Goal: Register for event/course

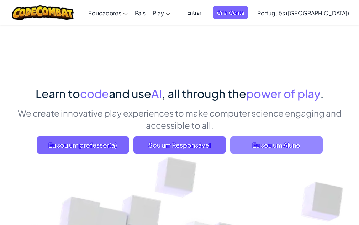
click at [276, 146] on span "Eu sou um Aluno" at bounding box center [276, 145] width 93 height 17
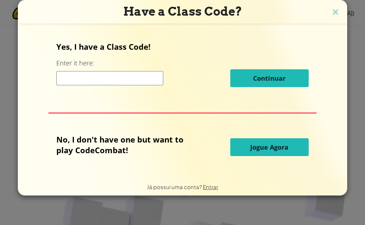
click at [103, 79] on input at bounding box center [109, 78] width 107 height 14
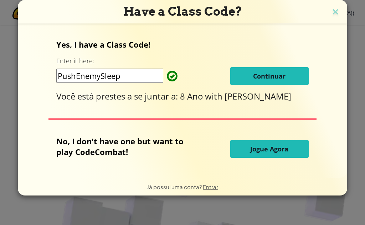
type input "PushEnemySleep"
click at [279, 81] on button "Continuar" at bounding box center [269, 76] width 78 height 18
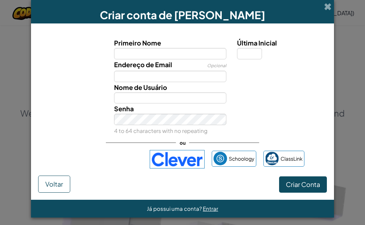
click at [144, 53] on input "Primeiro Nome" at bounding box center [170, 53] width 112 height 11
type input "sala"
type input "Sala"
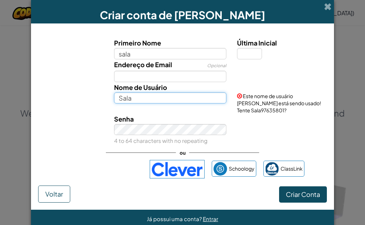
click at [149, 99] on input "Sala" at bounding box center [170, 98] width 112 height 11
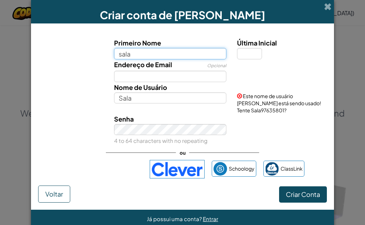
click at [142, 49] on input "sala" at bounding box center [170, 53] width 112 height 11
type input "s"
type input "Mesa amarela"
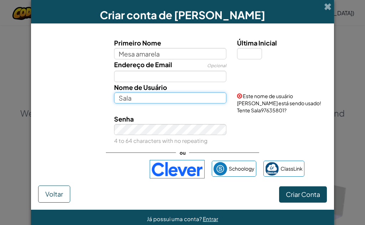
type input "Mesa amarela"
click at [174, 102] on input "Mesa amarela" at bounding box center [170, 98] width 112 height 11
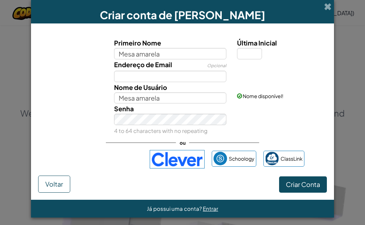
click at [77, 100] on div "Nome de Usuário Mesa amarela Nome disponível!" at bounding box center [182, 93] width 295 height 22
click at [192, 77] on input "Endereço de Email" at bounding box center [170, 76] width 112 height 11
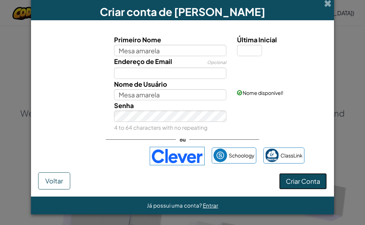
click at [308, 183] on span "Criar Conta" at bounding box center [302, 181] width 34 height 8
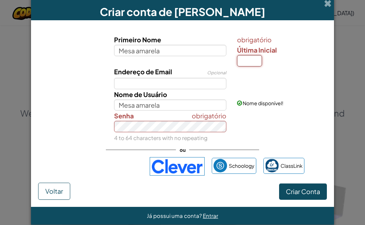
click at [252, 61] on input "Última Inicial" at bounding box center [249, 60] width 25 height 11
type input "M"
click at [140, 127] on div "obrigatório Senha 4 to 64 characters with no repeating" at bounding box center [170, 127] width 123 height 32
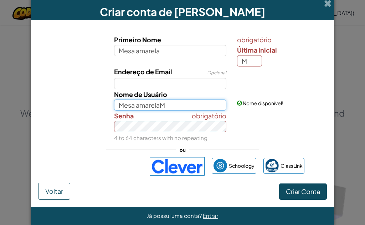
click at [163, 106] on input "Mesa amarelaM" at bounding box center [170, 105] width 112 height 11
type input "Mesa amarela"
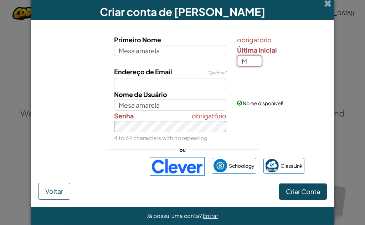
click at [254, 61] on input "M" at bounding box center [249, 60] width 25 height 11
type input "a"
type input "Mesa amarelaA"
click at [289, 193] on span "Criar Conta" at bounding box center [302, 192] width 34 height 8
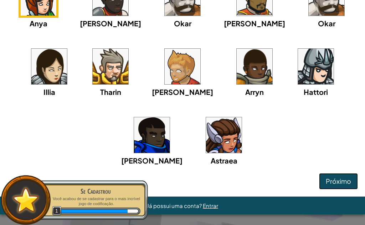
scroll to position [14, 0]
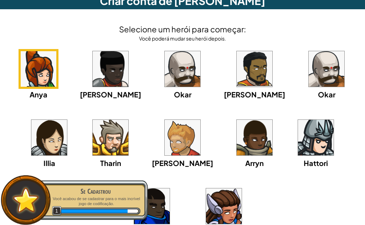
click at [164, 146] on img at bounding box center [182, 138] width 36 height 36
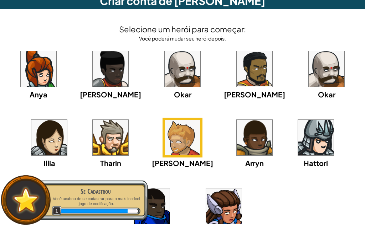
click at [177, 144] on img at bounding box center [182, 138] width 36 height 36
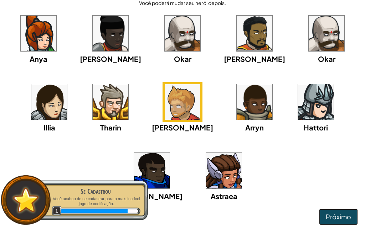
click at [335, 220] on span "Próximo" at bounding box center [337, 217] width 25 height 8
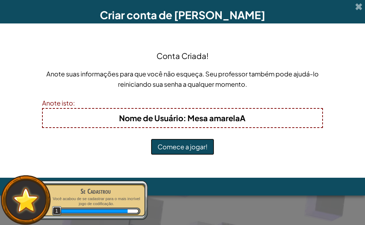
scroll to position [0, 0]
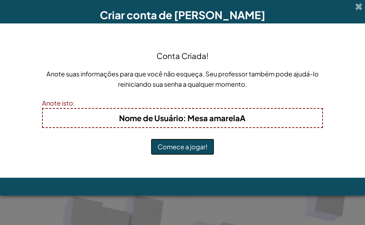
drag, startPoint x: 199, startPoint y: 145, endPoint x: 211, endPoint y: 144, distance: 12.1
click at [207, 144] on button "Comece a jogar!" at bounding box center [182, 147] width 63 height 16
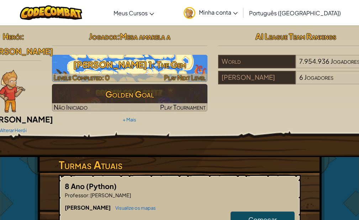
click at [152, 61] on h3 "JR Nível 1: The Gem" at bounding box center [130, 65] width 156 height 16
select select "pt-BR"
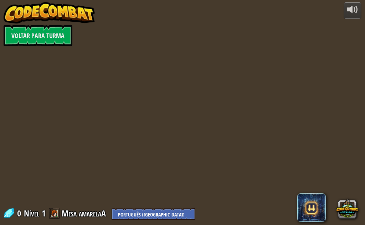
select select "pt-BR"
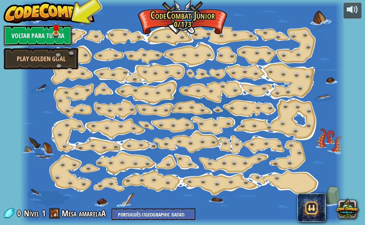
click at [42, 32] on link "Voltar para Turma" at bounding box center [38, 35] width 69 height 21
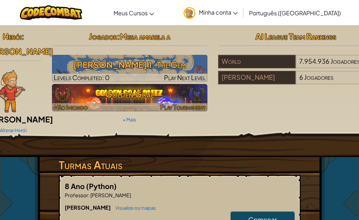
click at [121, 93] on h3 "Golden Goal" at bounding box center [130, 94] width 156 height 16
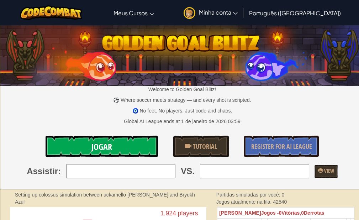
click at [117, 142] on link "Jogar" at bounding box center [102, 146] width 112 height 21
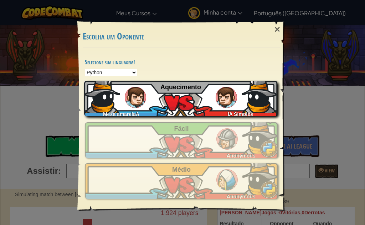
click at [190, 105] on div "Mesa amarelaA IA Simples Aquecimento" at bounding box center [180, 99] width 193 height 36
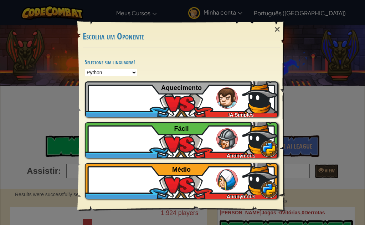
drag, startPoint x: 270, startPoint y: 30, endPoint x: 277, endPoint y: 28, distance: 7.7
click at [270, 30] on div "×" at bounding box center [277, 29] width 16 height 21
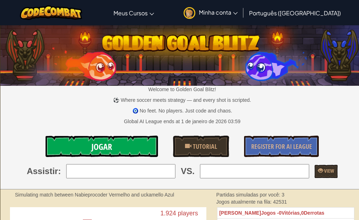
click at [138, 148] on link "Jogar" at bounding box center [102, 146] width 112 height 21
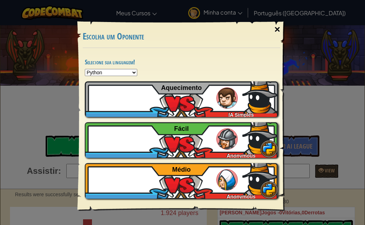
click at [274, 32] on div "×" at bounding box center [277, 29] width 16 height 21
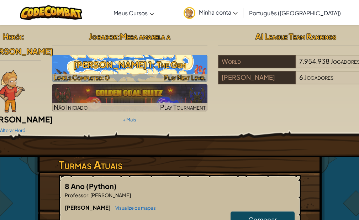
click at [173, 62] on h3 "JR Nível 1: The Gem" at bounding box center [130, 65] width 156 height 16
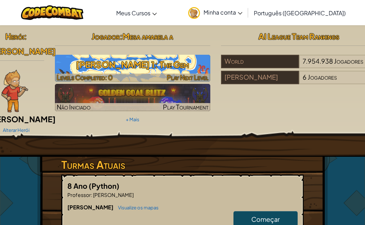
select select "pt-BR"
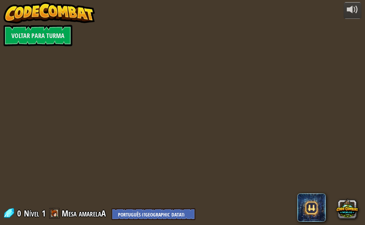
select select "pt-BR"
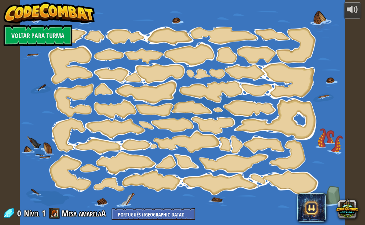
select select "pt-BR"
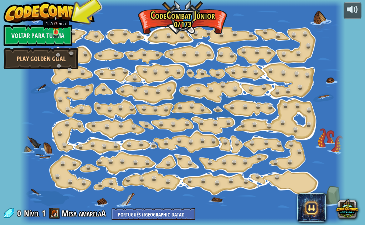
click at [56, 30] on img at bounding box center [55, 24] width 7 height 17
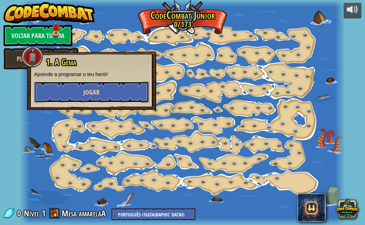
click at [71, 93] on button "Jogar" at bounding box center [91, 92] width 115 height 21
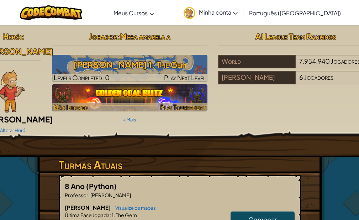
click at [111, 92] on img at bounding box center [130, 97] width 156 height 27
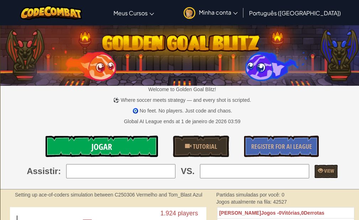
click at [115, 152] on link "Jogar" at bounding box center [102, 146] width 112 height 21
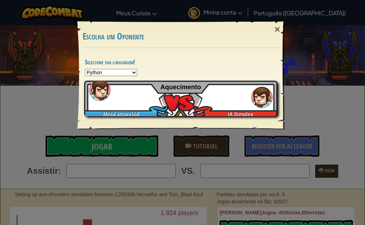
click at [168, 98] on div "Mesa amarelaA IA Simples Aquecimento" at bounding box center [180, 99] width 193 height 36
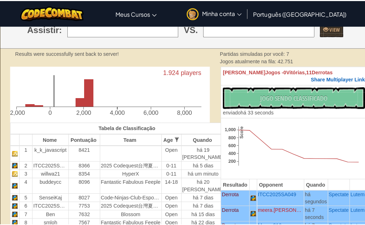
scroll to position [36, 0]
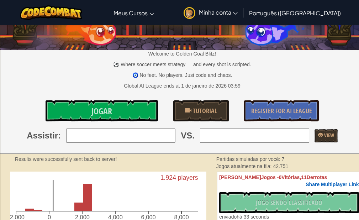
click at [98, 99] on div "Welcome to Golden Goal Blitz! ⚽ Where soccer meets strategy — and every shot is…" at bounding box center [182, 72] width 364 height 164
click at [94, 104] on link "Jogar" at bounding box center [102, 110] width 112 height 21
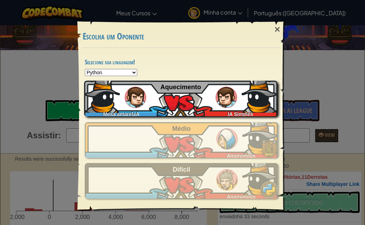
click at [214, 90] on div "Mesa amarelaA IA Simples Aquecimento" at bounding box center [180, 99] width 193 height 36
